Goal: Task Accomplishment & Management: Manage account settings

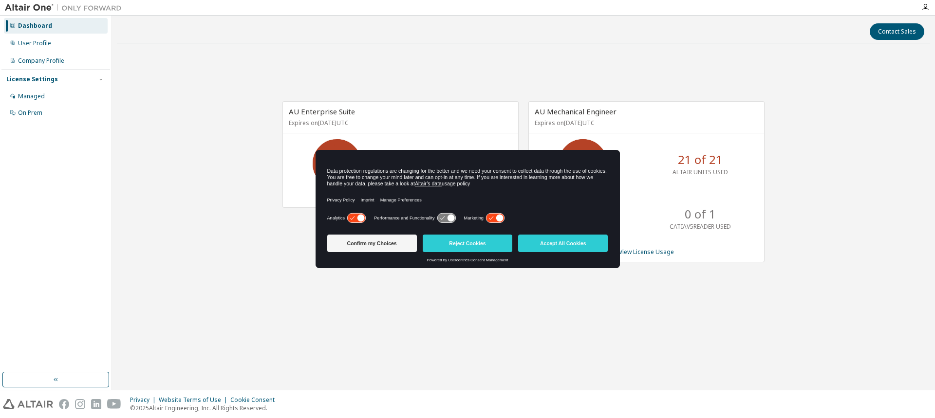
click at [159, 282] on div "AU Enterprise Suite Expires on August 1, 2026 UTC 132 of 135 ALTAIR UNITS USED …" at bounding box center [523, 187] width 813 height 272
click at [580, 250] on button "Accept All Cookies" at bounding box center [563, 244] width 90 height 18
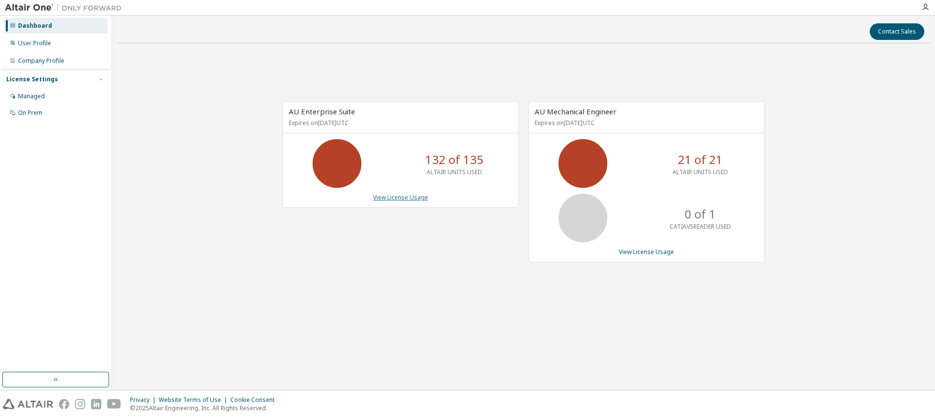
click at [399, 200] on link "View License Usage" at bounding box center [400, 197] width 55 height 8
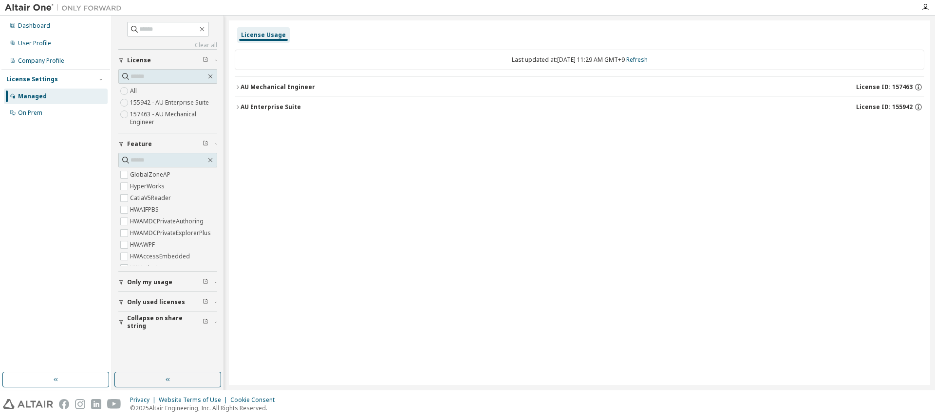
click at [240, 84] on icon "button" at bounding box center [238, 87] width 6 height 6
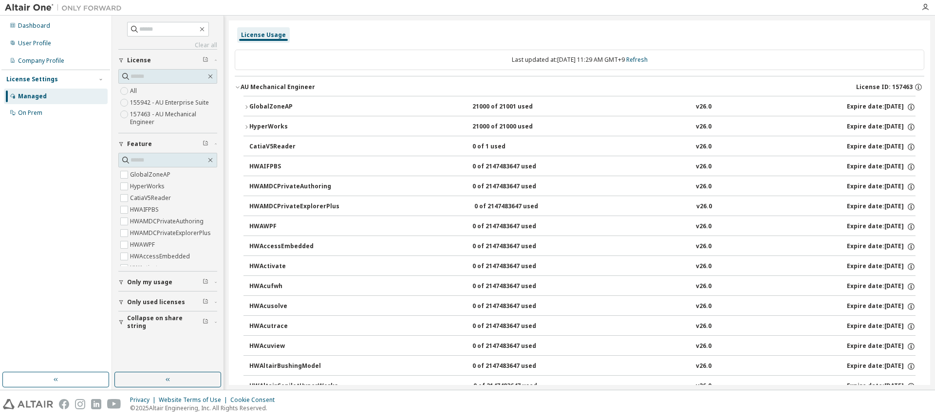
click at [262, 126] on div "HyperWorks" at bounding box center [293, 127] width 88 height 9
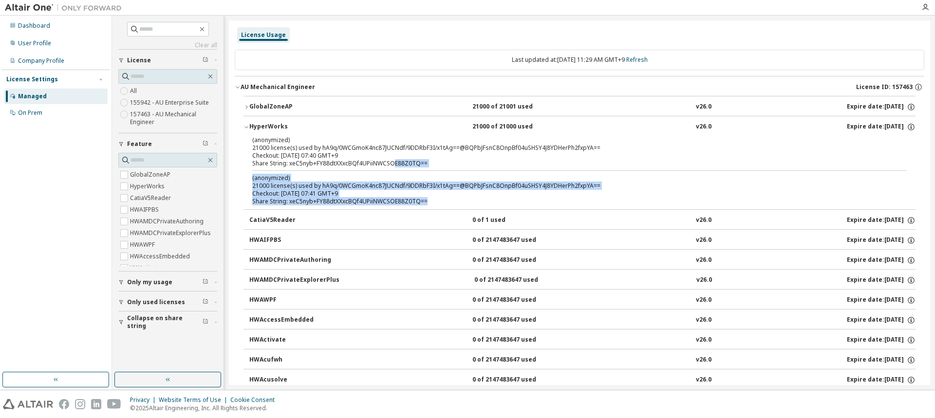
drag, startPoint x: 392, startPoint y: 166, endPoint x: 424, endPoint y: 202, distance: 48.0
click at [424, 202] on div "(anonymized) 21000 license(s) used by hA9q/0WCGmoK4nc87JUCNdf/9DDRbF3I/x1tAg==@…" at bounding box center [579, 173] width 672 height 74
click at [424, 202] on div "Share String: xeC5nyb+FY88dtXXxcBQf4UPiiNWCSOE88Z0TQ==" at bounding box center [567, 202] width 631 height 8
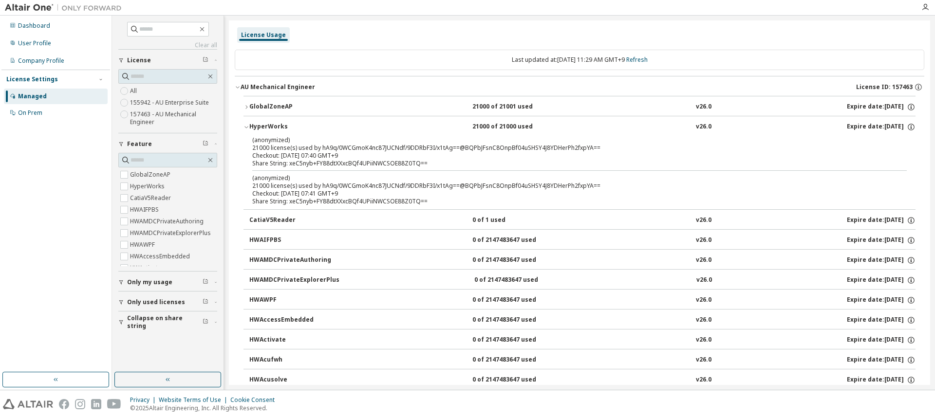
click at [263, 127] on div "HyperWorks" at bounding box center [293, 127] width 88 height 9
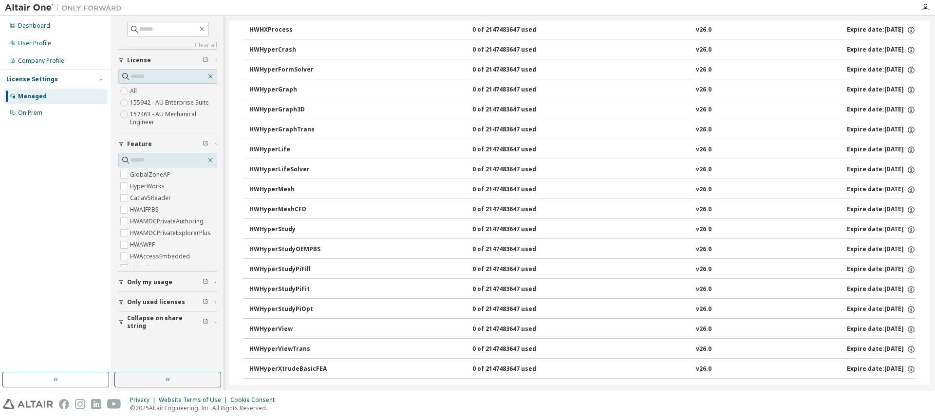
scroll to position [1753, 0]
